Goal: Task Accomplishment & Management: Use online tool/utility

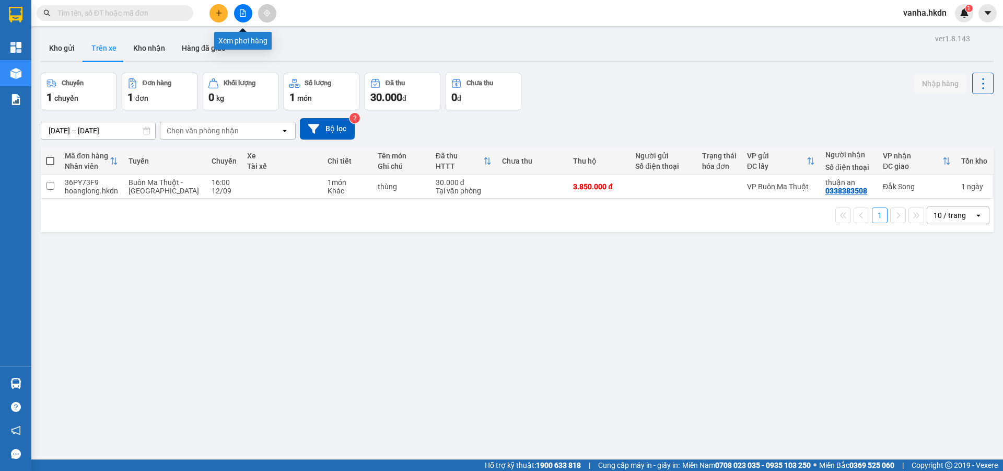
click at [246, 15] on icon "file-add" at bounding box center [242, 12] width 7 height 7
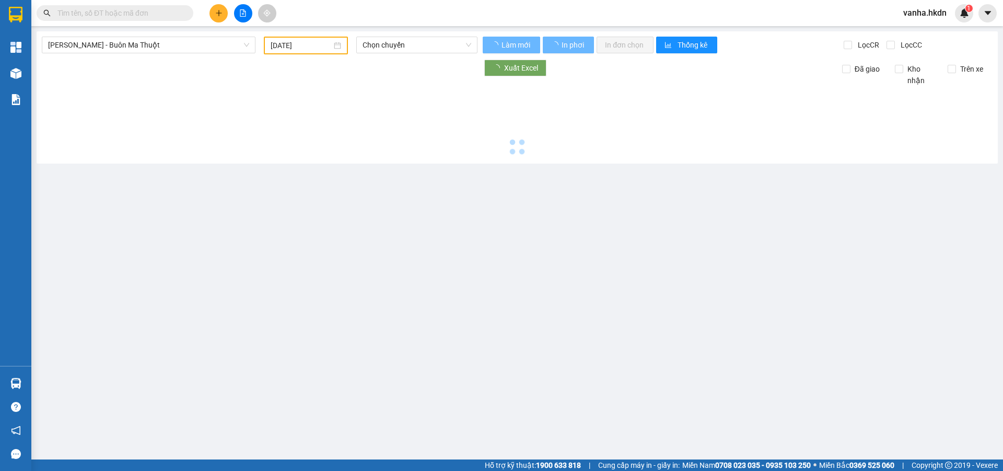
type input "[DATE]"
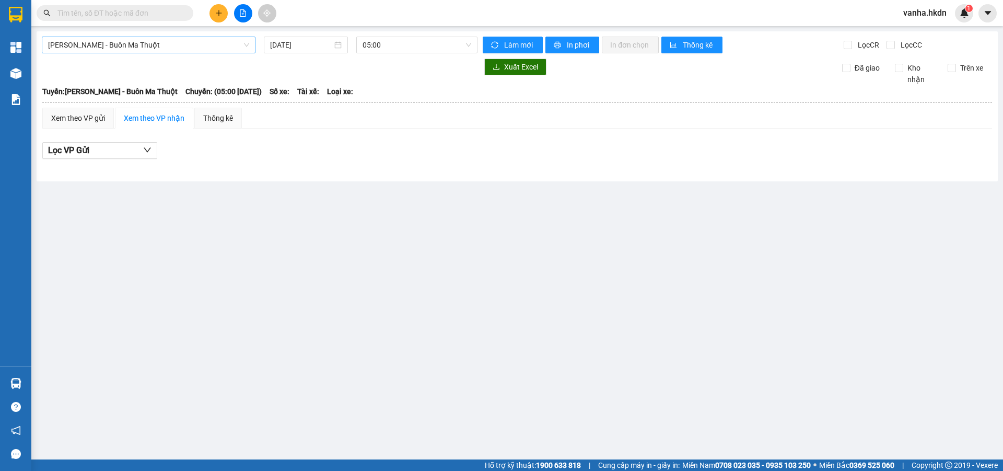
click at [167, 52] on span "[PERSON_NAME] - Buôn Ma Thuột" at bounding box center [148, 45] width 201 height 16
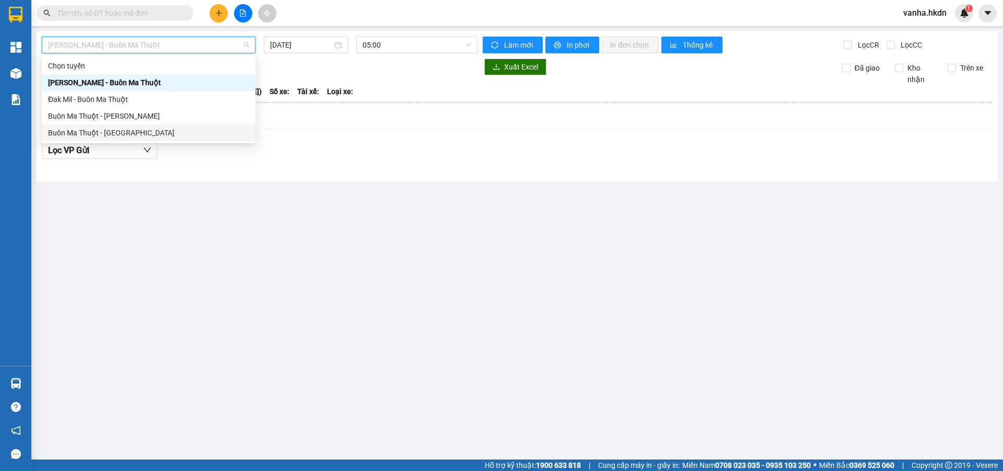
click at [96, 135] on div "Buôn Ma Thuột - [GEOGRAPHIC_DATA]" at bounding box center [148, 132] width 201 height 11
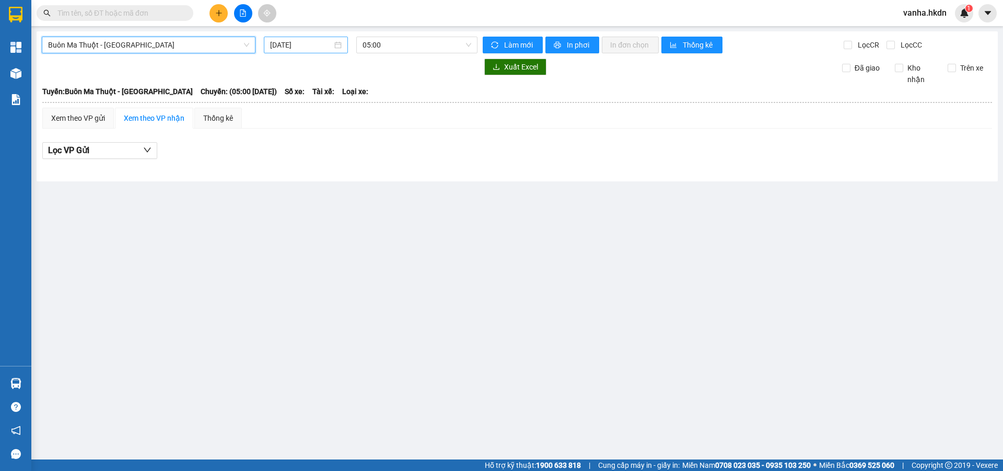
click at [291, 45] on input "[DATE]" at bounding box center [301, 44] width 62 height 11
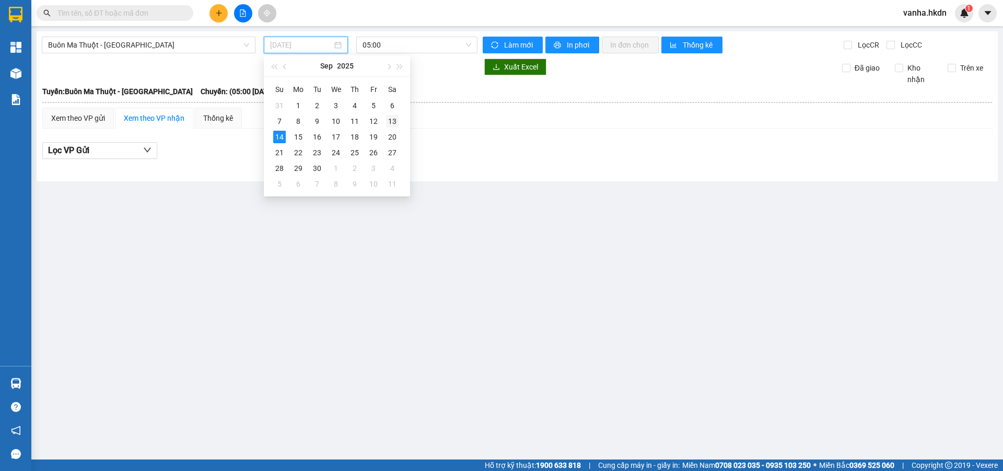
click at [392, 120] on div "13" at bounding box center [392, 121] width 13 height 13
type input "[DATE]"
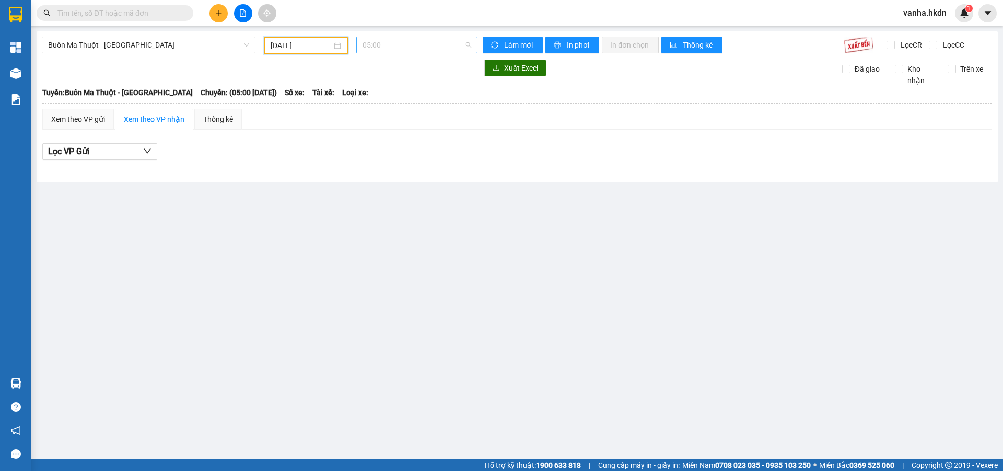
click at [415, 40] on span "05:00" at bounding box center [417, 45] width 109 height 16
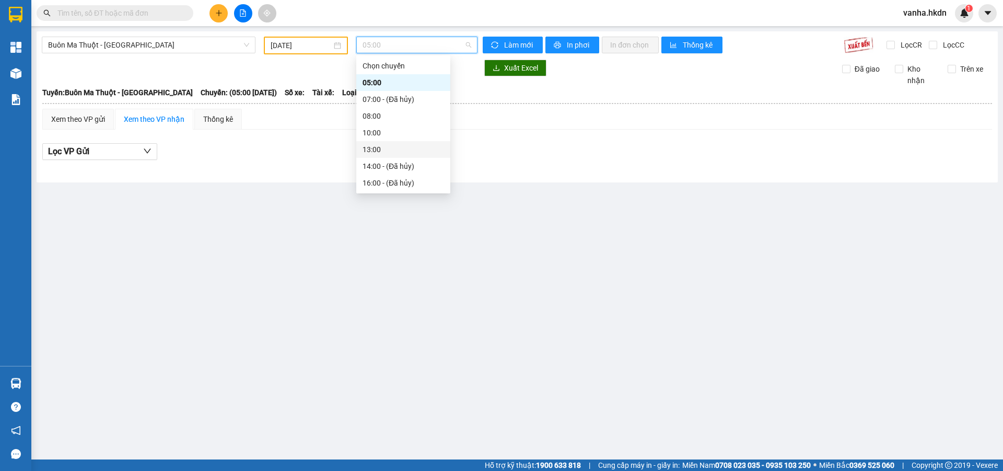
scroll to position [50, 0]
click at [372, 180] on div "17:01 (TC)" at bounding box center [404, 182] width 82 height 11
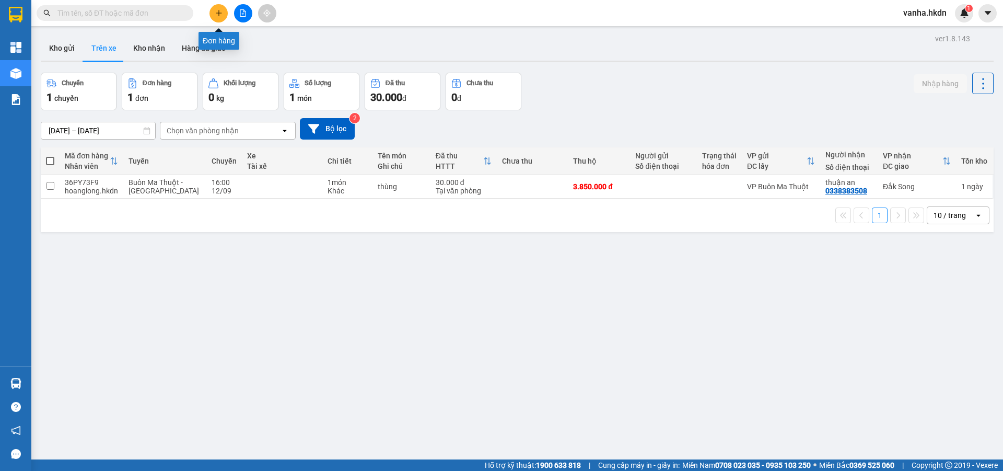
click at [214, 15] on button at bounding box center [219, 13] width 18 height 18
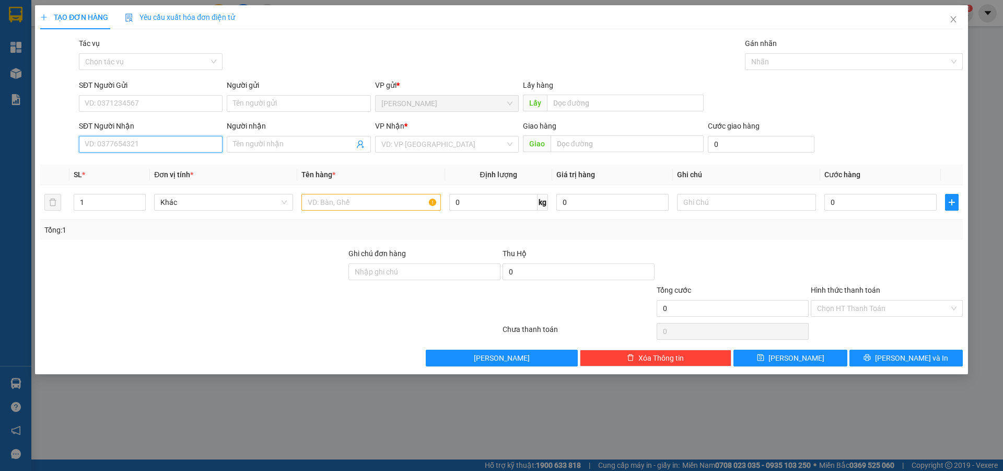
click at [106, 149] on input "SĐT Người Nhận" at bounding box center [151, 144] width 144 height 17
type input "0917463339"
click at [269, 140] on input "Người nhận" at bounding box center [293, 143] width 121 height 11
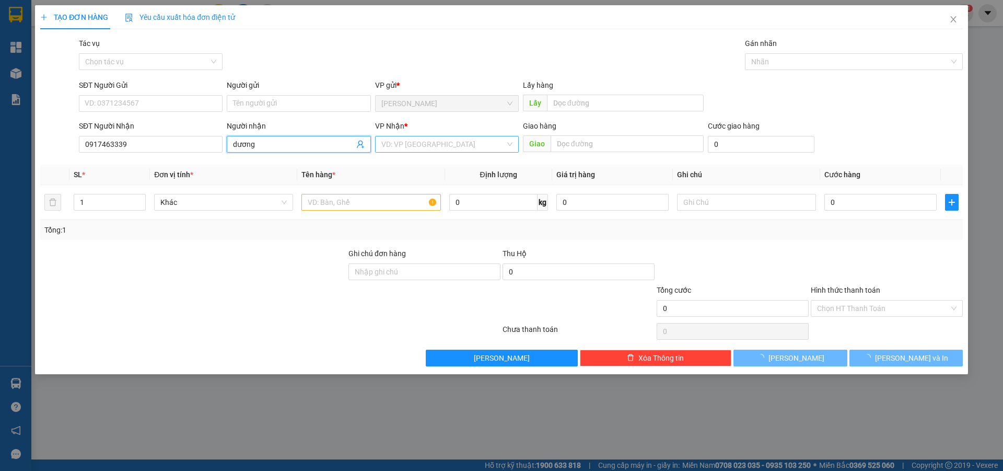
type input "dương"
click at [463, 149] on input "search" at bounding box center [443, 144] width 124 height 16
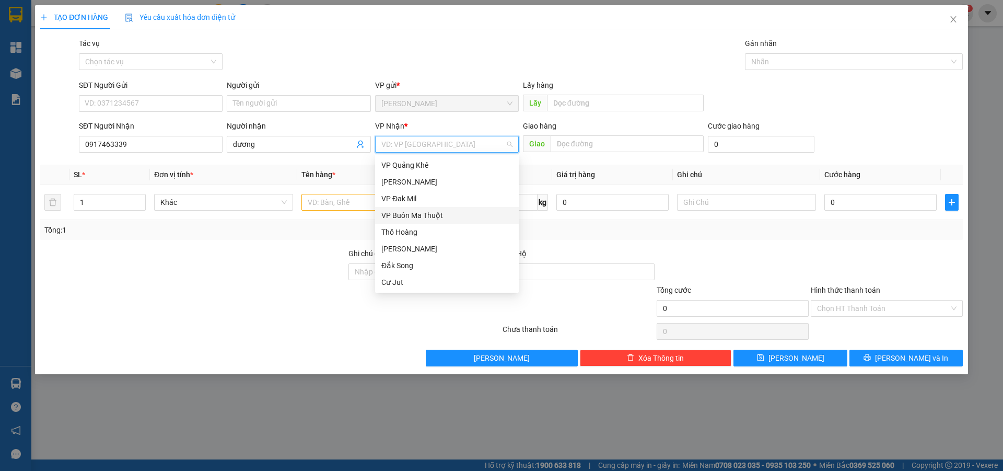
click at [413, 211] on div "VP Buôn Ma Thuột" at bounding box center [446, 215] width 131 height 11
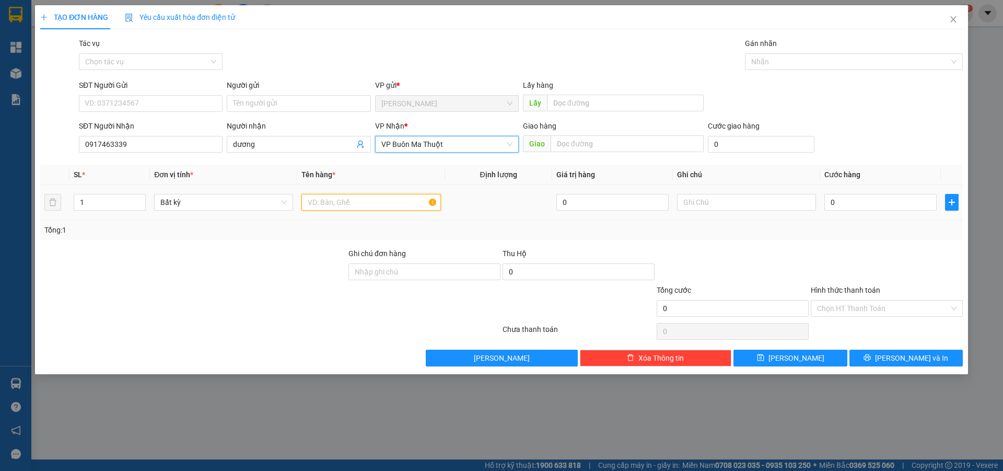
click at [319, 205] on input "text" at bounding box center [370, 202] width 139 height 17
type input "thùng crgtn"
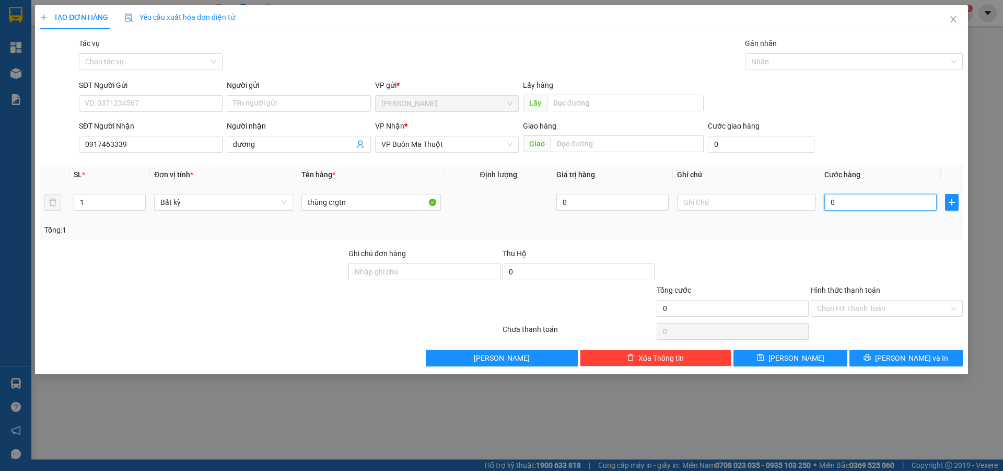
click at [868, 204] on input "0" at bounding box center [880, 202] width 112 height 17
type input "6"
type input "60"
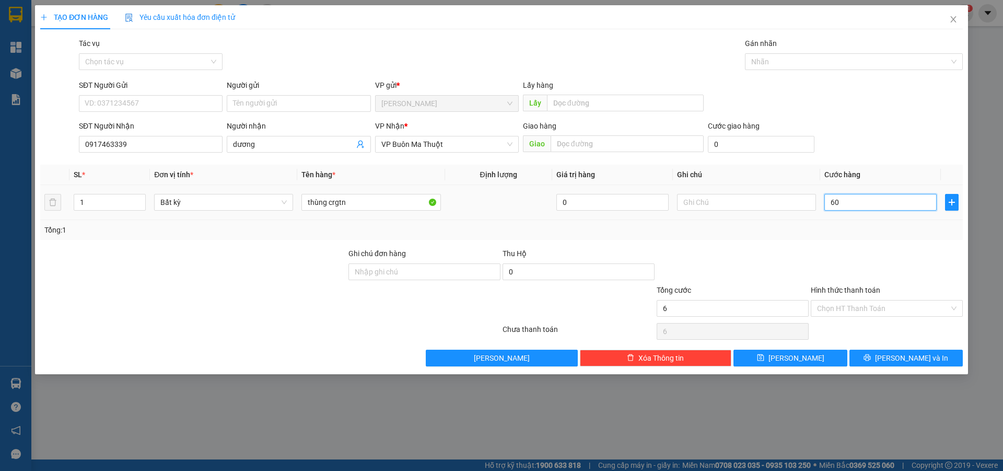
type input "60"
type input "600"
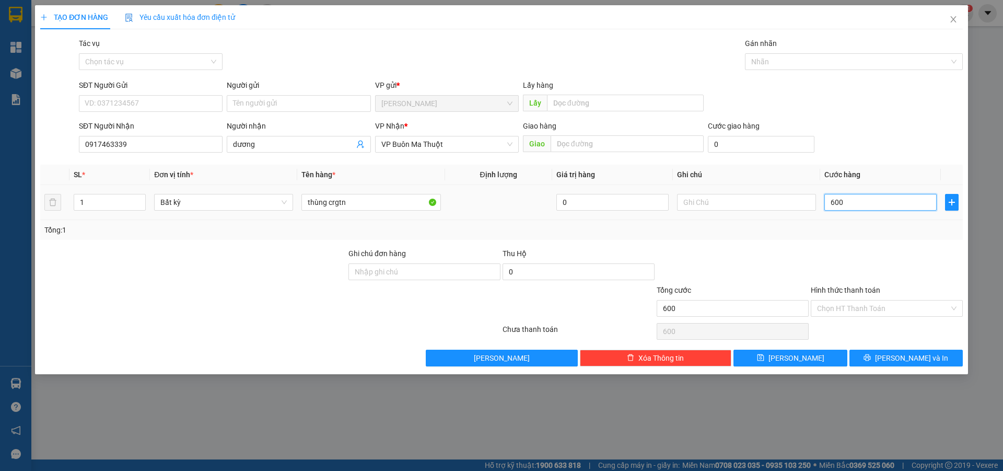
type input "6.000"
type input "60.000"
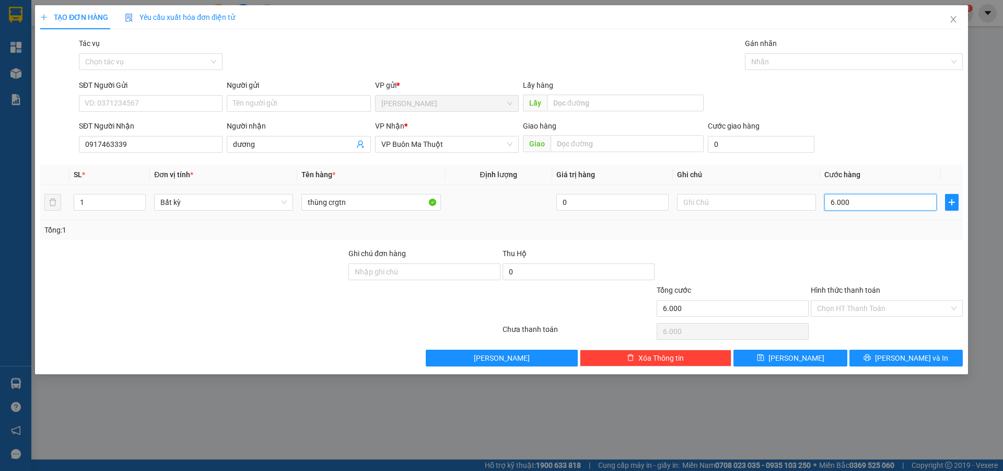
type input "60.000"
click at [864, 305] on input "Hình thức thanh toán" at bounding box center [883, 308] width 132 height 16
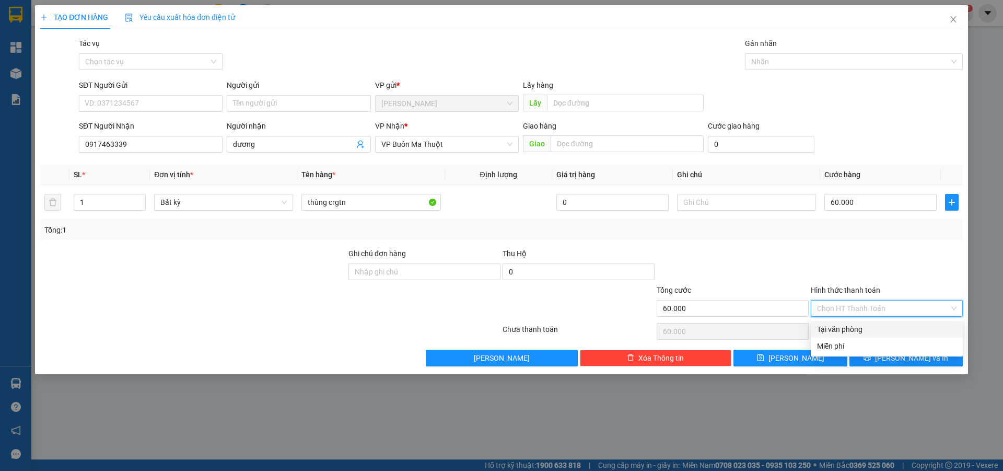
click at [842, 328] on div "Tại văn phòng" at bounding box center [886, 328] width 139 height 11
type input "0"
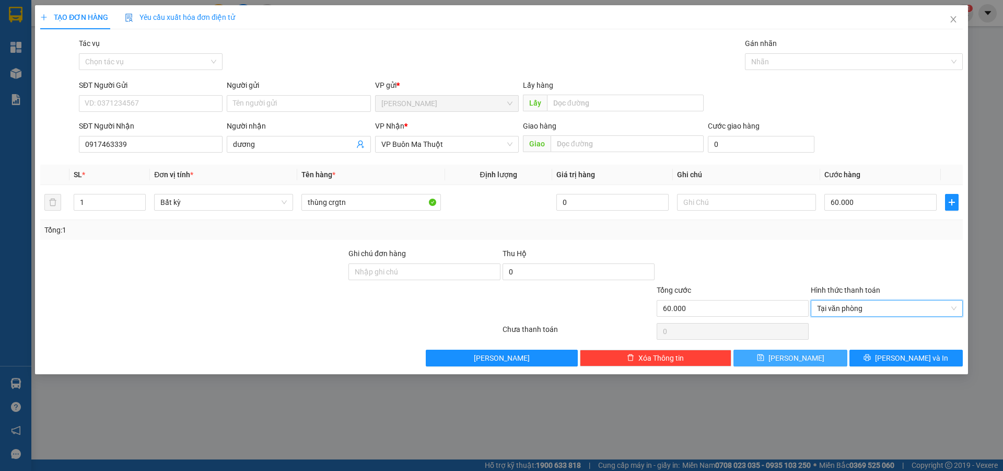
click at [805, 357] on button "[PERSON_NAME]" at bounding box center [790, 358] width 113 height 17
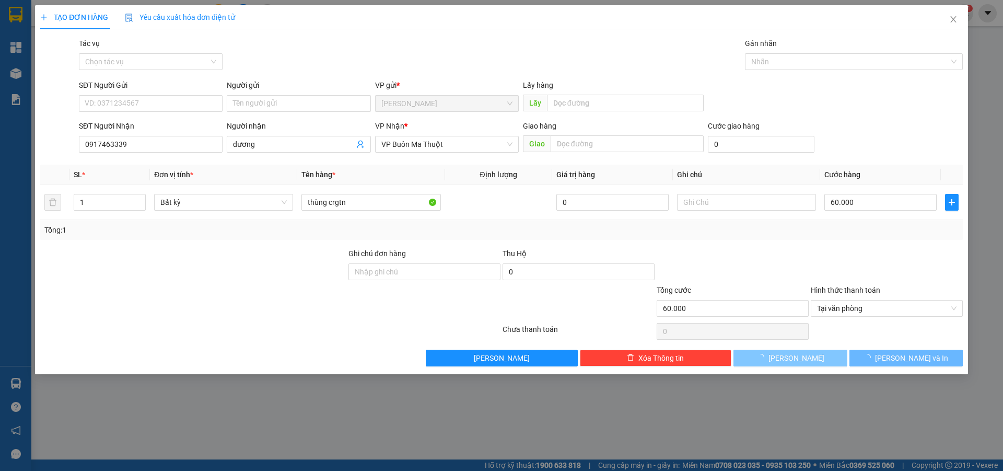
type input "0"
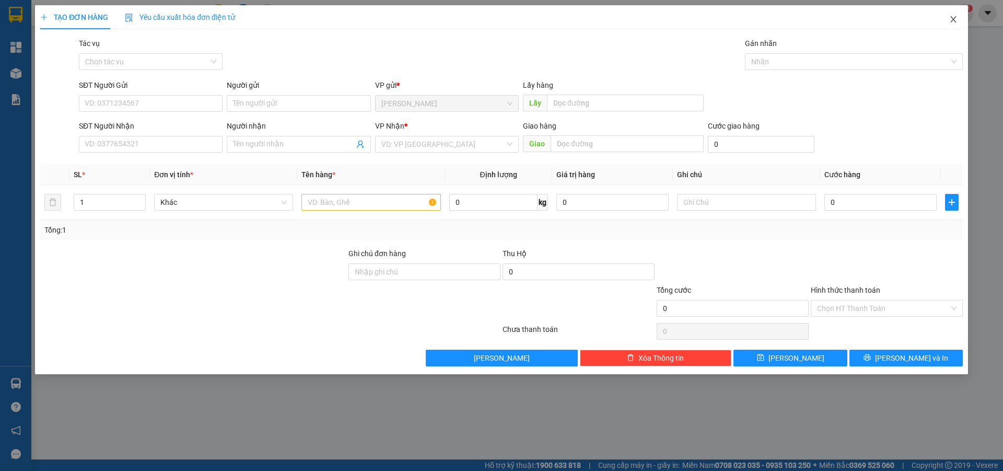
click at [956, 19] on icon "close" at bounding box center [953, 19] width 8 height 8
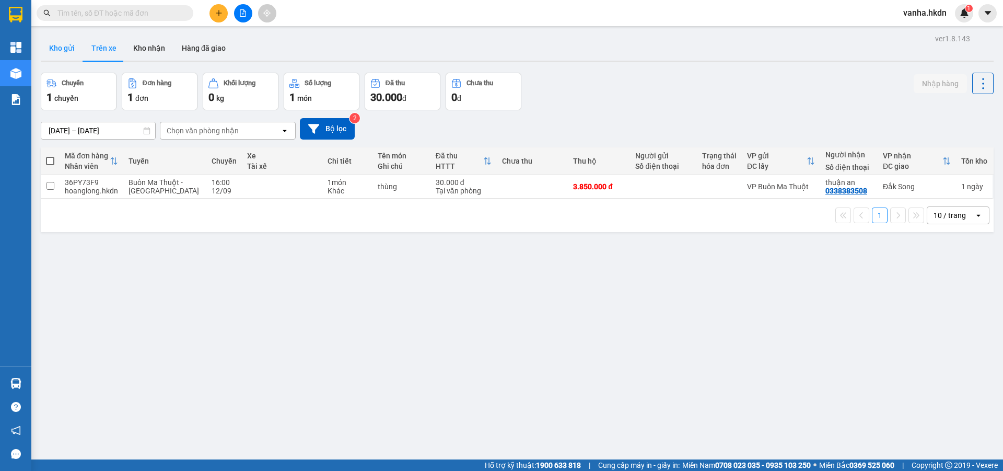
click at [69, 52] on button "Kho gửi" at bounding box center [62, 48] width 42 height 25
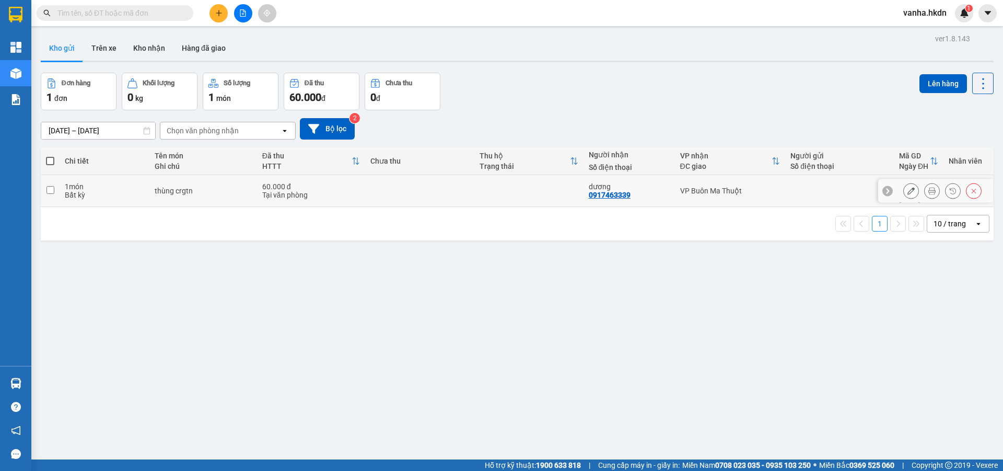
click at [50, 187] on input "checkbox" at bounding box center [50, 190] width 8 height 8
checkbox input "true"
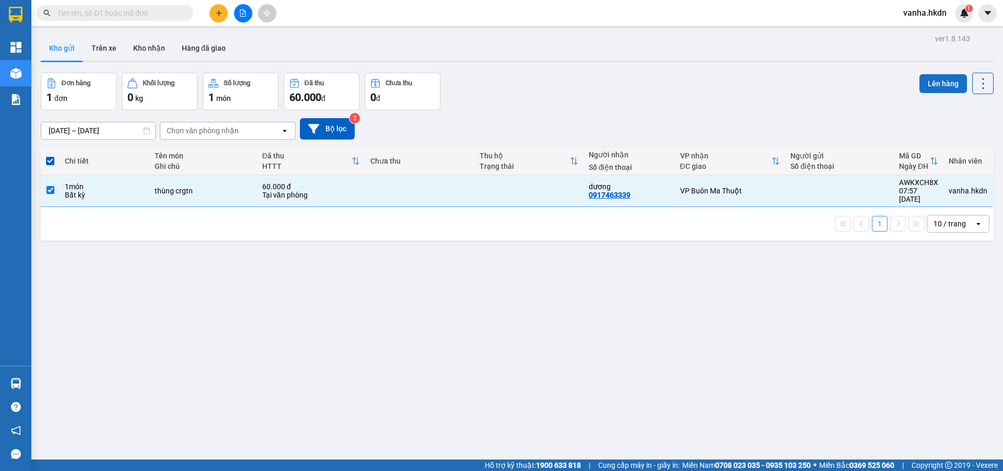
click at [938, 82] on button "Lên hàng" at bounding box center [944, 83] width 48 height 19
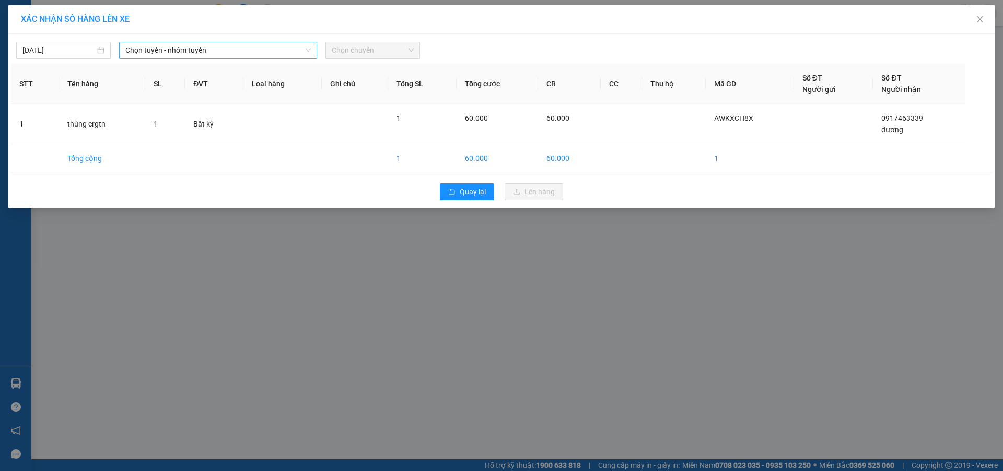
click at [224, 53] on span "Chọn tuyến - nhóm tuyến" at bounding box center [217, 50] width 185 height 16
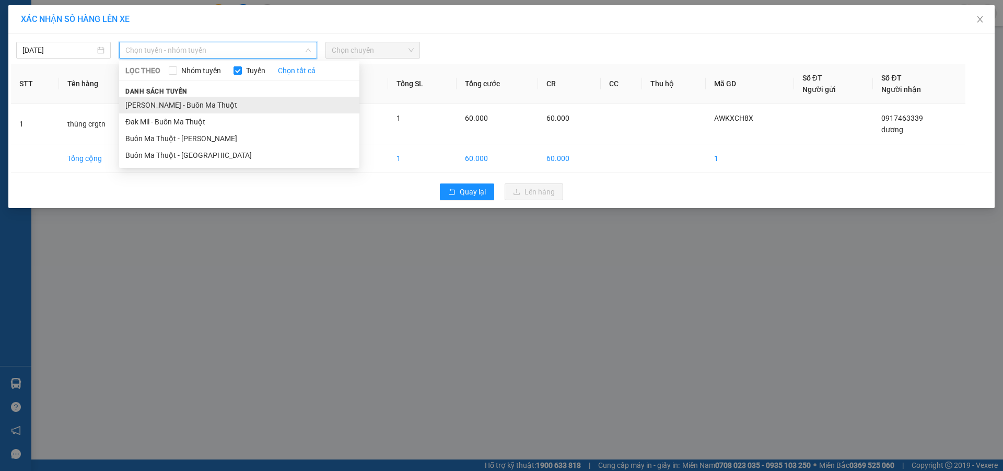
click at [175, 103] on li "[PERSON_NAME] - Buôn Ma Thuột" at bounding box center [239, 105] width 240 height 17
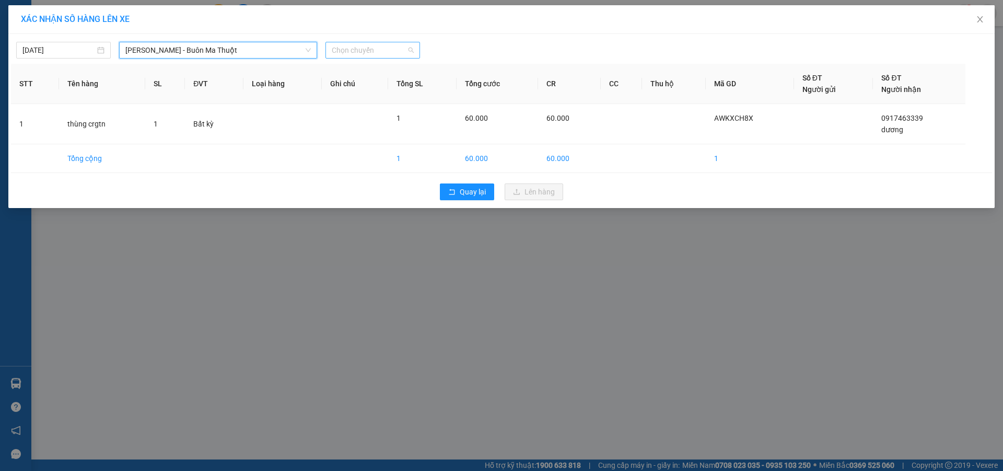
click at [360, 52] on span "Chọn chuyến" at bounding box center [373, 50] width 82 height 16
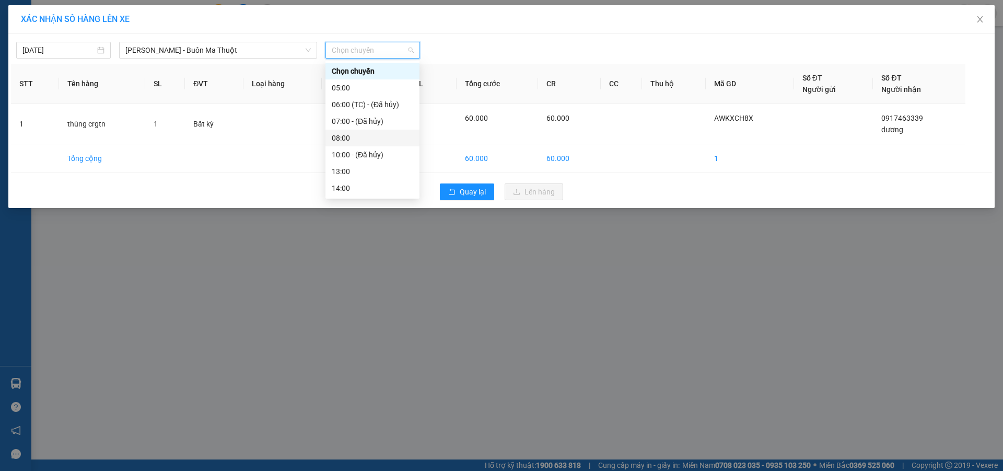
click at [344, 139] on div "08:00" at bounding box center [373, 137] width 82 height 11
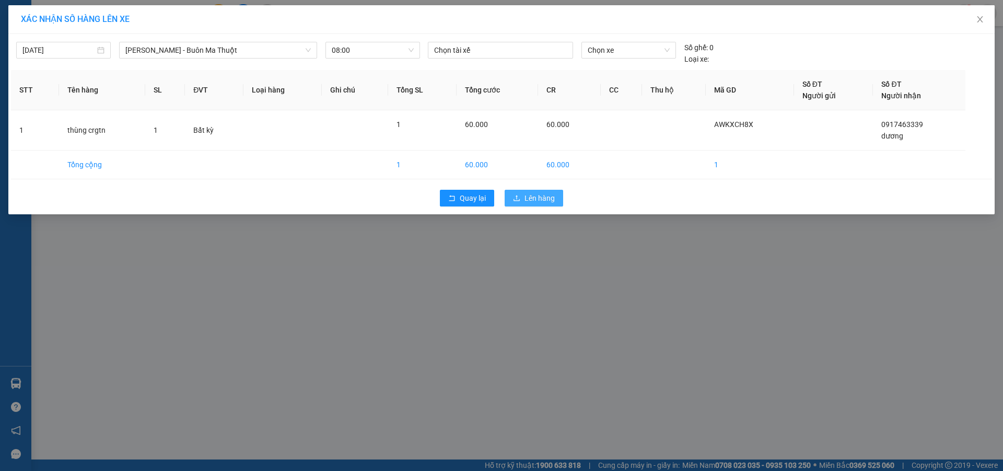
click at [544, 193] on span "Lên hàng" at bounding box center [540, 197] width 30 height 11
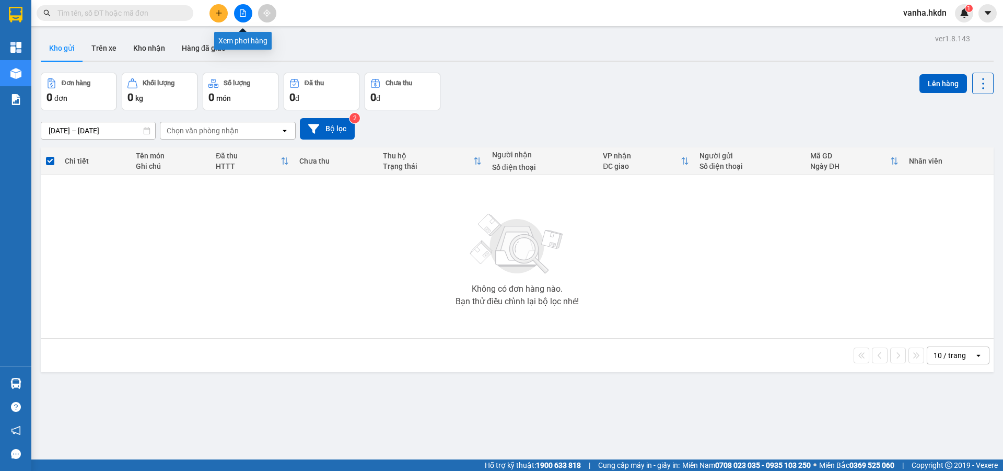
click at [239, 13] on button at bounding box center [243, 13] width 18 height 18
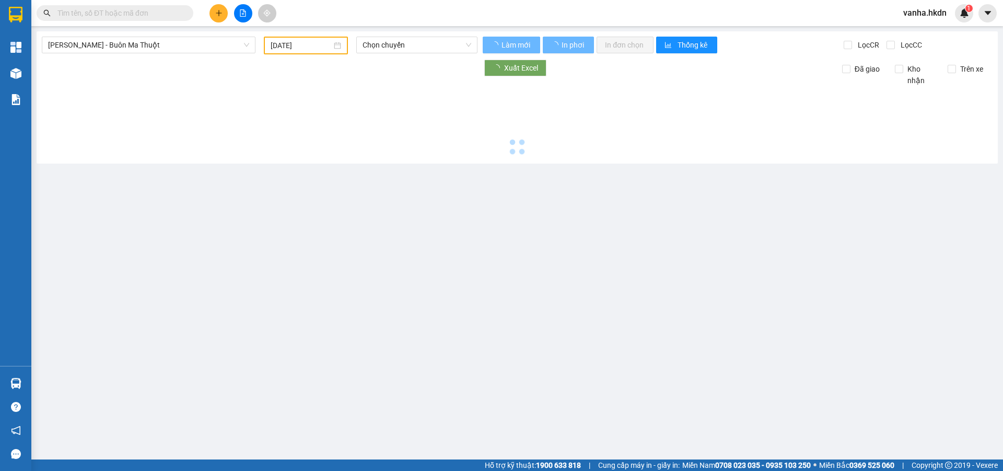
type input "[DATE]"
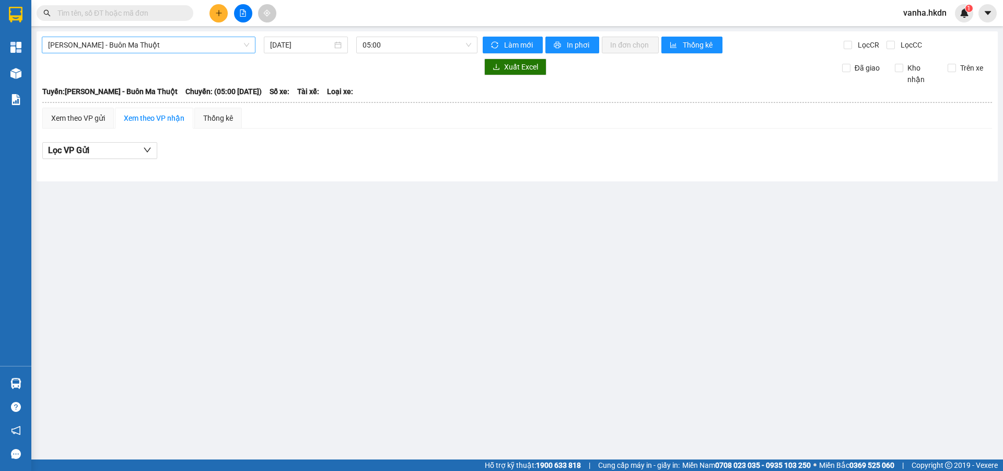
click at [187, 50] on span "[PERSON_NAME] - Buôn Ma Thuột" at bounding box center [148, 45] width 201 height 16
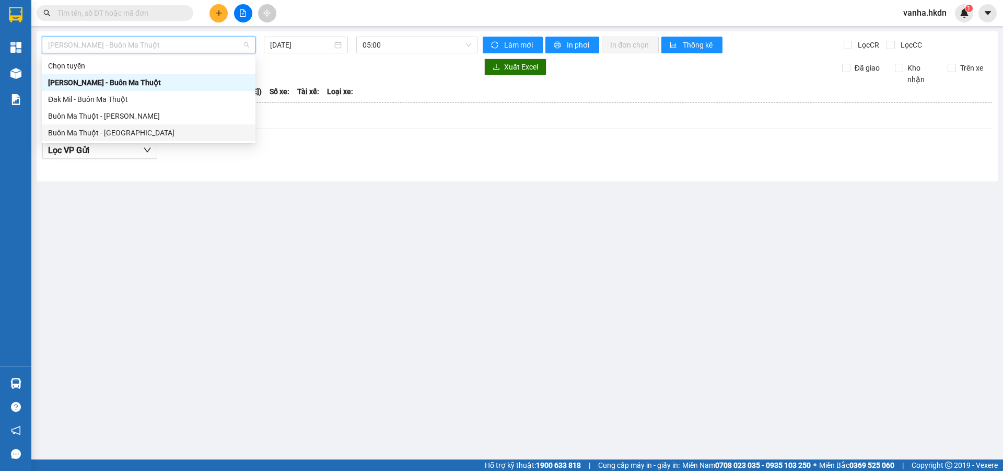
click at [121, 128] on div "Buôn Ma Thuột - [GEOGRAPHIC_DATA]" at bounding box center [148, 132] width 201 height 11
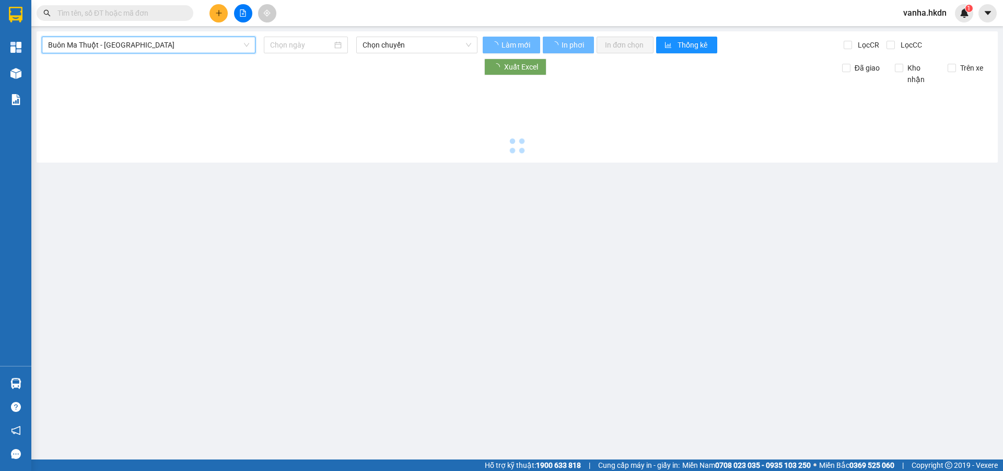
type input "[DATE]"
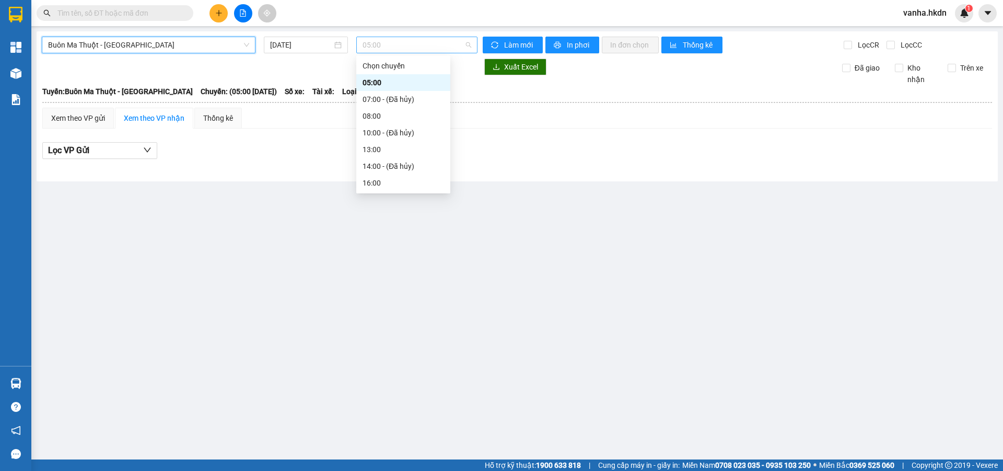
click at [428, 49] on span "05:00" at bounding box center [417, 45] width 109 height 16
click at [253, 194] on main "[GEOGRAPHIC_DATA] - [GEOGRAPHIC_DATA] [DATE] 05:00 Làm mới In phơi In đơn chọn …" at bounding box center [501, 229] width 1003 height 459
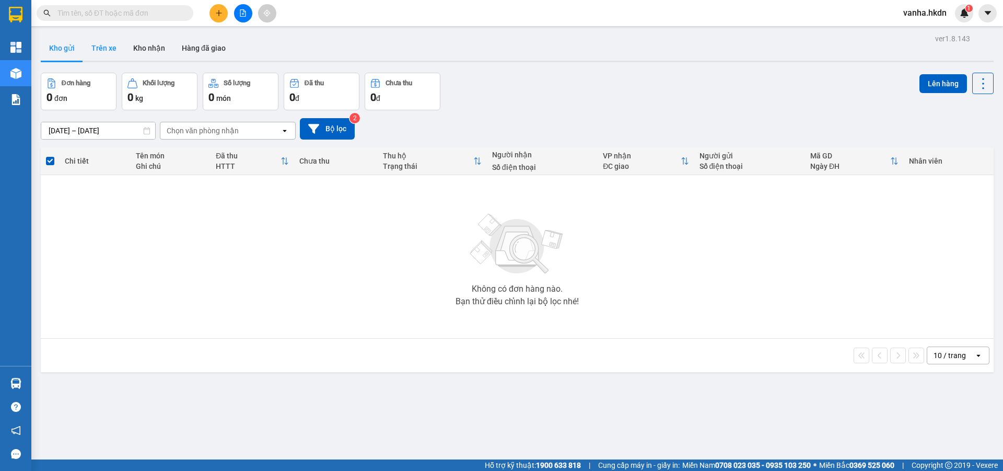
click at [98, 46] on button "Trên xe" at bounding box center [104, 48] width 42 height 25
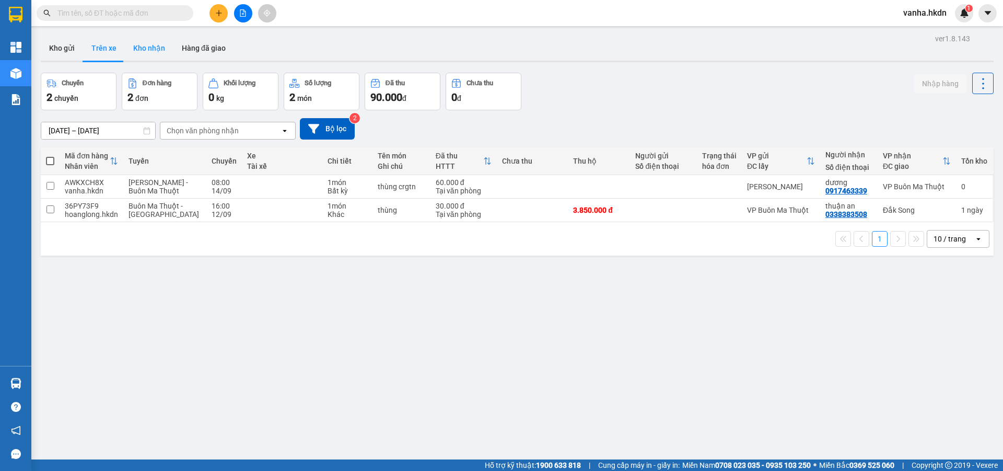
click at [143, 49] on button "Kho nhận" at bounding box center [149, 48] width 49 height 25
